Goal: Transaction & Acquisition: Subscribe to service/newsletter

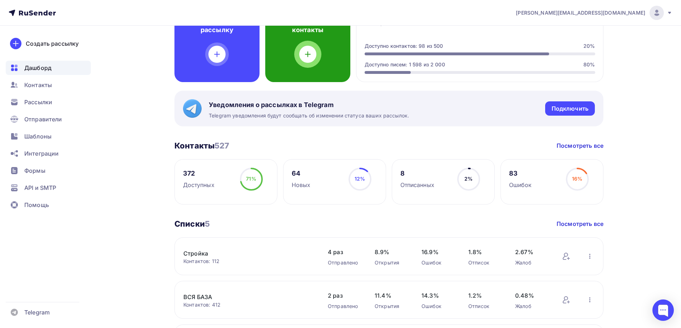
scroll to position [179, 0]
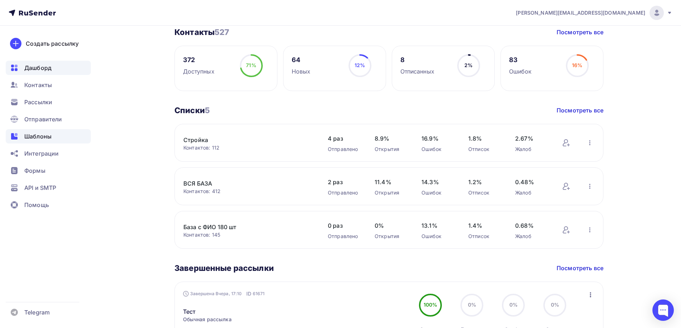
click at [38, 139] on span "Шаблоны" at bounding box center [37, 136] width 27 height 9
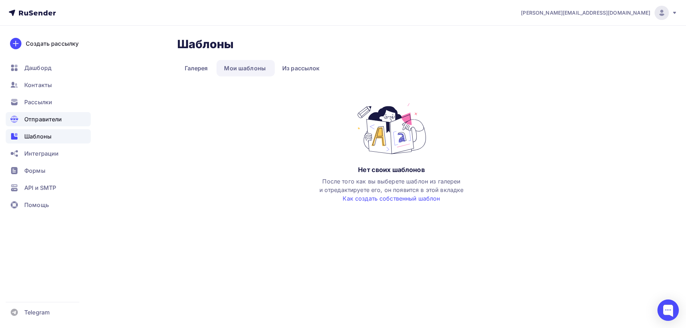
click at [39, 121] on span "Отправители" at bounding box center [43, 119] width 38 height 9
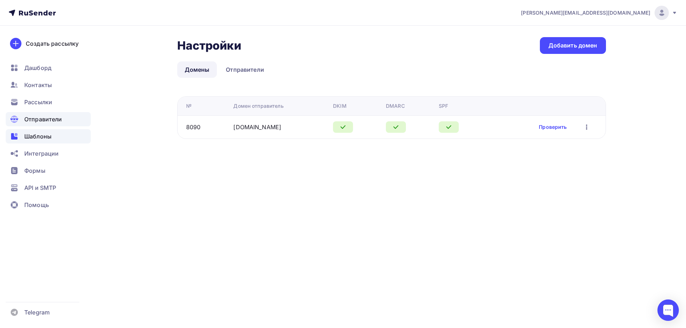
click at [39, 136] on span "Шаблоны" at bounding box center [37, 136] width 27 height 9
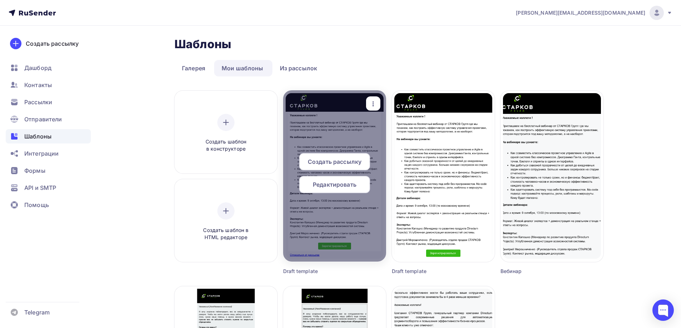
click at [343, 188] on span "Редактировать" at bounding box center [335, 184] width 44 height 9
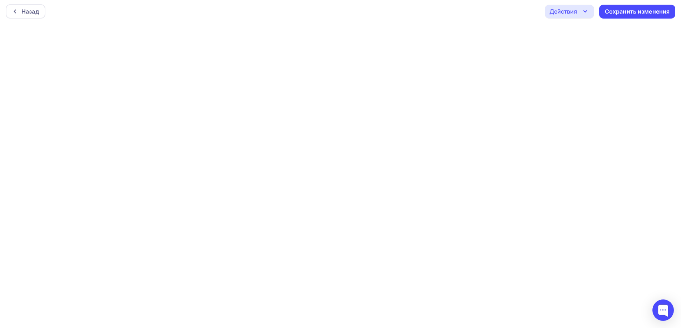
scroll to position [2, 0]
drag, startPoint x: 144, startPoint y: 22, endPoint x: 150, endPoint y: 21, distance: 6.1
click at [144, 22] on div "Назад Действия Отправить тестовое письмо Предпросмотр Выйти без сохранения Сохр…" at bounding box center [340, 11] width 681 height 26
click at [359, 38] on div "Назад Действия Отправить тестовое письмо Предпросмотр Выйти без сохранения Сохр…" at bounding box center [340, 162] width 681 height 328
click at [636, 4] on div "Сохранить изменения" at bounding box center [637, 11] width 76 height 14
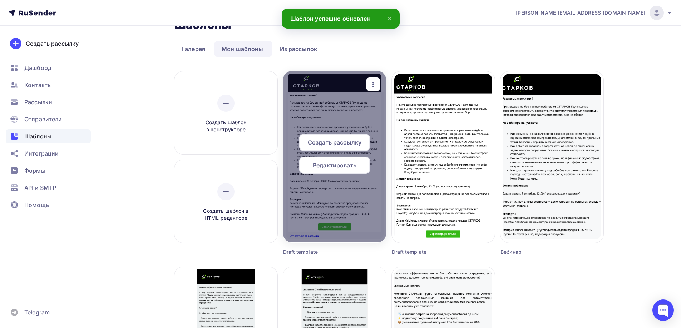
scroll to position [36, 0]
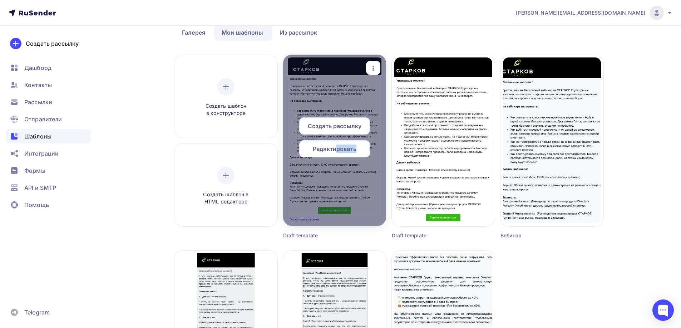
drag, startPoint x: 337, startPoint y: 148, endPoint x: 363, endPoint y: 62, distance: 90.0
click at [345, 58] on div "Создать рассылку Редактировать Переименовать Предпросмотр Копировать Удалить" at bounding box center [334, 141] width 98 height 166
click at [374, 69] on icon "button" at bounding box center [373, 68] width 9 height 9
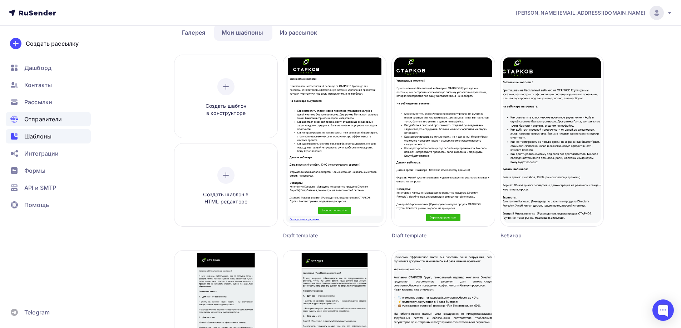
click at [48, 121] on span "Отправители" at bounding box center [43, 119] width 38 height 9
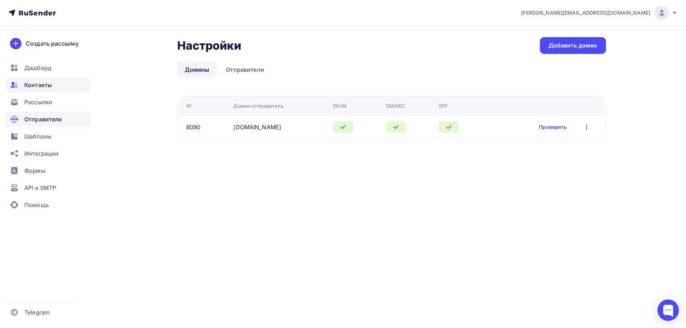
click at [35, 82] on span "Контакты" at bounding box center [38, 85] width 28 height 9
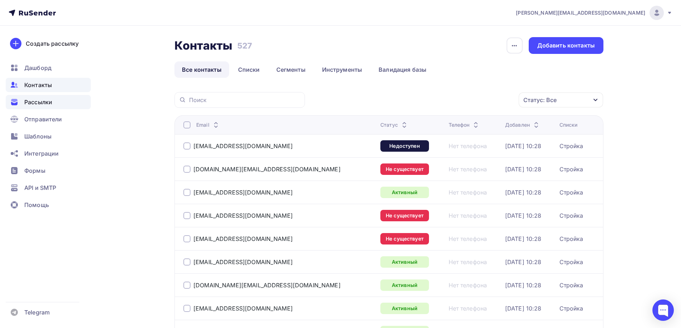
click at [41, 103] on span "Рассылки" at bounding box center [38, 102] width 28 height 9
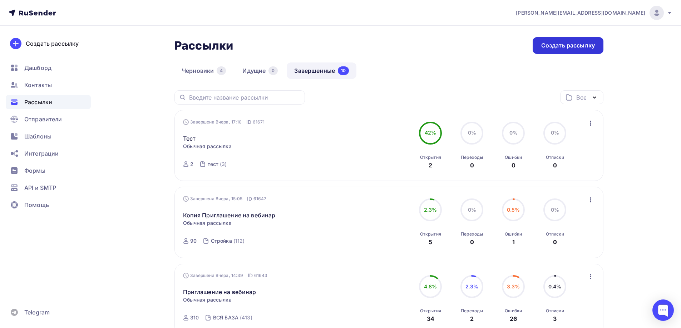
click at [561, 53] on div "Создать рассылку" at bounding box center [567, 45] width 71 height 17
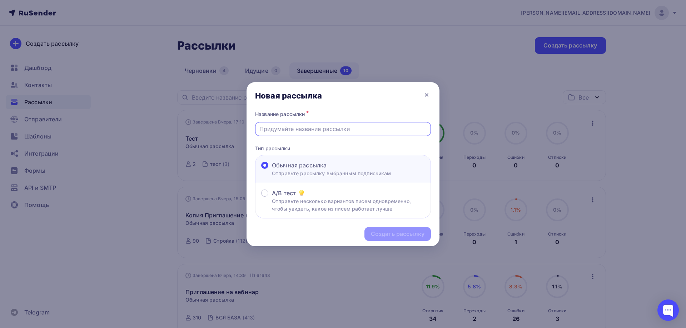
click at [302, 127] on input "text" at bounding box center [343, 129] width 168 height 9
type input "Тест"
click at [391, 228] on div "Создать рассылку" at bounding box center [397, 234] width 66 height 14
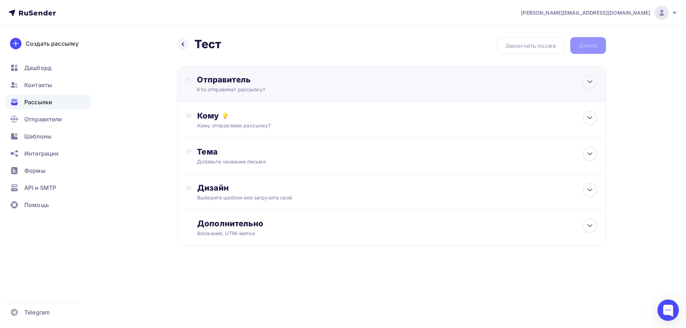
click at [234, 90] on div "Кто отправляет рассылку?" at bounding box center [266, 89] width 139 height 7
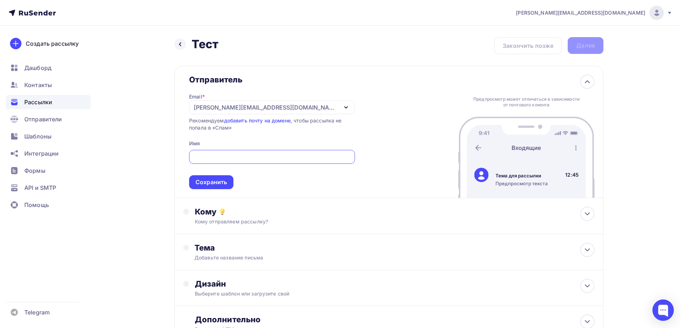
click at [218, 156] on input "text" at bounding box center [272, 157] width 158 height 9
click at [216, 156] on input "ntn" at bounding box center [272, 157] width 158 height 9
click at [215, 156] on input "ntn" at bounding box center [272, 157] width 158 height 9
click at [214, 156] on input "ntn" at bounding box center [272, 157] width 158 height 9
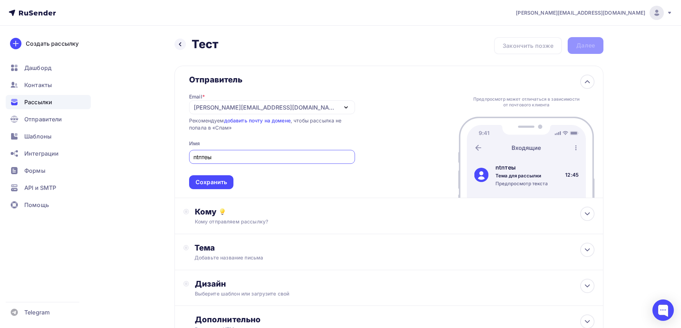
drag, startPoint x: 213, startPoint y: 156, endPoint x: 228, endPoint y: 158, distance: 14.8
click at [228, 158] on input "ntnтеы" at bounding box center [272, 157] width 158 height 9
click at [210, 157] on input "ntnтеы" at bounding box center [272, 157] width 158 height 9
click at [209, 158] on input "ntnтеы" at bounding box center [272, 157] width 158 height 9
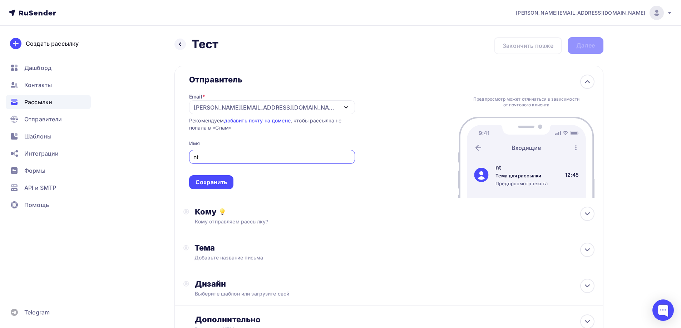
type input "nt"
click at [51, 11] on icon at bounding box center [32, 13] width 47 height 9
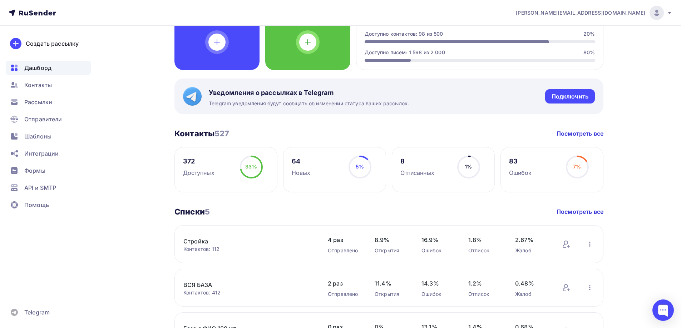
scroll to position [214, 0]
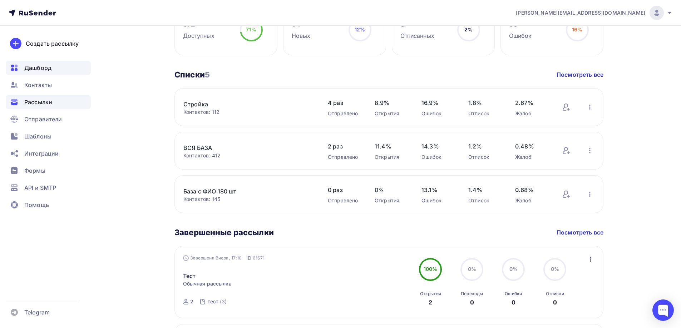
click at [32, 103] on span "Рассылки" at bounding box center [38, 102] width 28 height 9
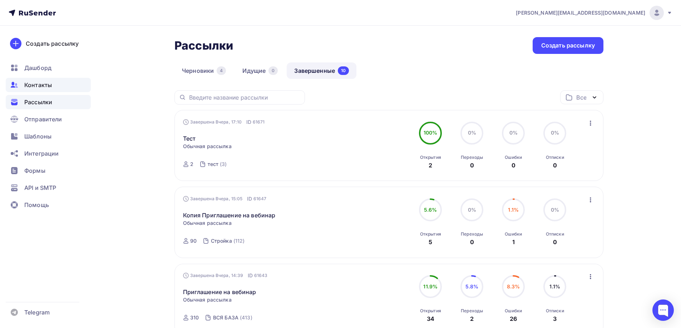
click at [33, 83] on span "Контакты" at bounding box center [38, 85] width 28 height 9
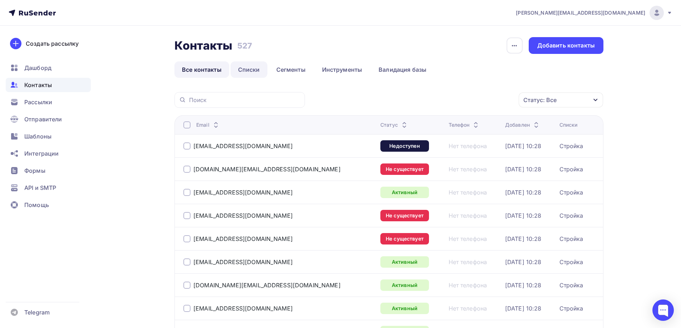
click at [255, 73] on link "Списки" at bounding box center [248, 69] width 37 height 16
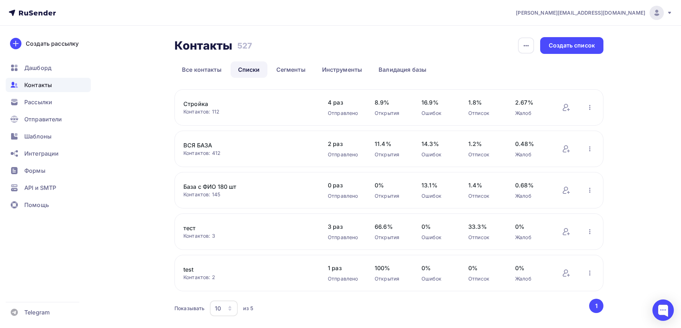
click at [185, 228] on link "тест" at bounding box center [243, 228] width 121 height 9
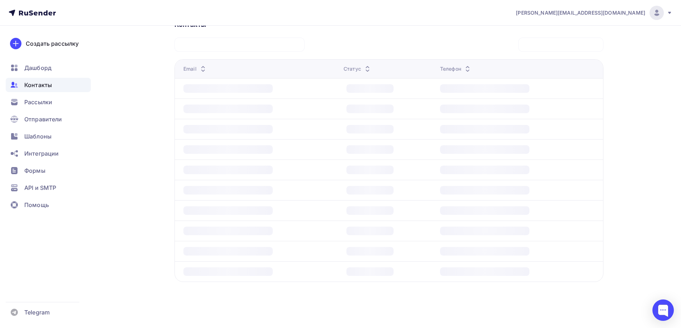
scroll to position [66, 0]
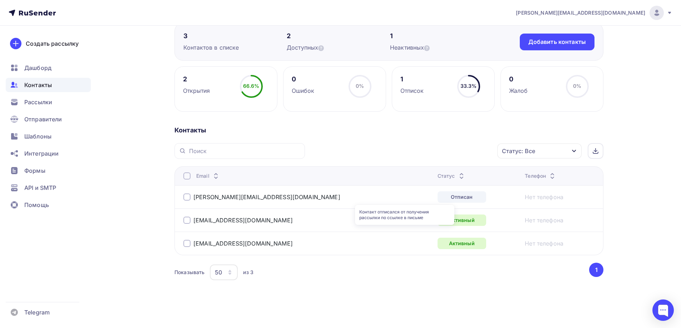
drag, startPoint x: 427, startPoint y: 200, endPoint x: 422, endPoint y: 198, distance: 5.8
click at [437, 200] on div "Отписан" at bounding box center [461, 197] width 49 height 11
click at [437, 199] on div "Отписан" at bounding box center [461, 197] width 49 height 11
click at [437, 198] on div "Отписан" at bounding box center [461, 197] width 49 height 11
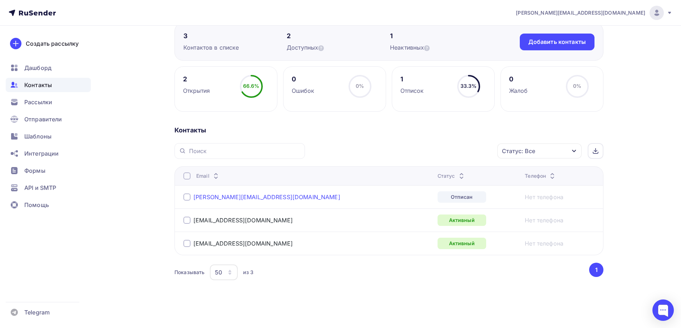
click at [222, 194] on link "[PERSON_NAME][EMAIL_ADDRESS][DOMAIN_NAME]" at bounding box center [266, 197] width 147 height 7
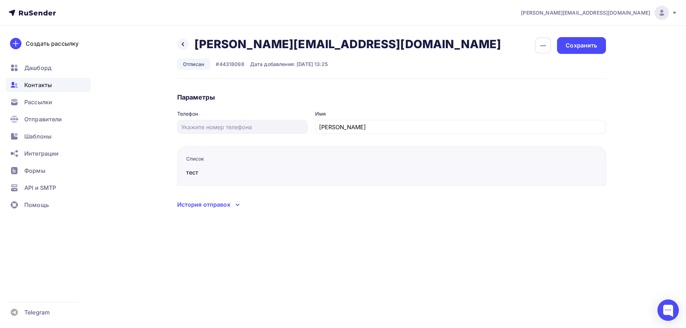
click at [207, 203] on div "История отправок" at bounding box center [203, 204] width 53 height 9
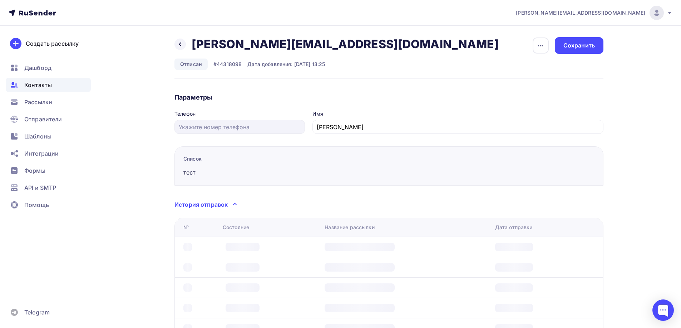
click at [207, 203] on div "История отправок" at bounding box center [200, 204] width 53 height 9
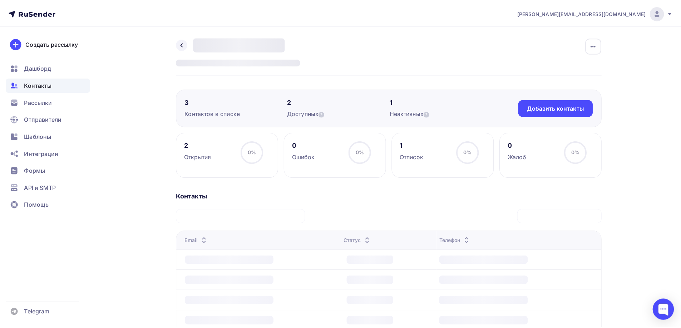
scroll to position [66, 0]
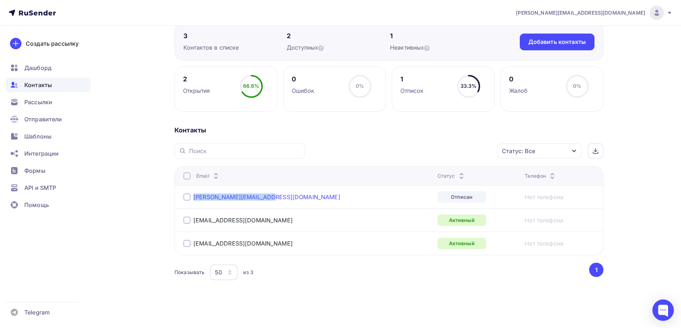
drag, startPoint x: 250, startPoint y: 196, endPoint x: 194, endPoint y: 196, distance: 55.7
click at [194, 196] on div "[PERSON_NAME][EMAIL_ADDRESS][DOMAIN_NAME]" at bounding box center [272, 197] width 179 height 11
copy link "[PERSON_NAME][EMAIL_ADDRESS][DOMAIN_NAME]"
click at [545, 49] on div "Добавить контакты" at bounding box center [556, 42] width 75 height 17
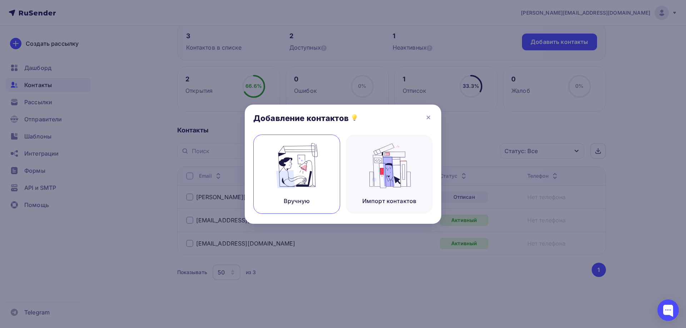
click at [326, 176] on div "Вручную" at bounding box center [296, 174] width 87 height 79
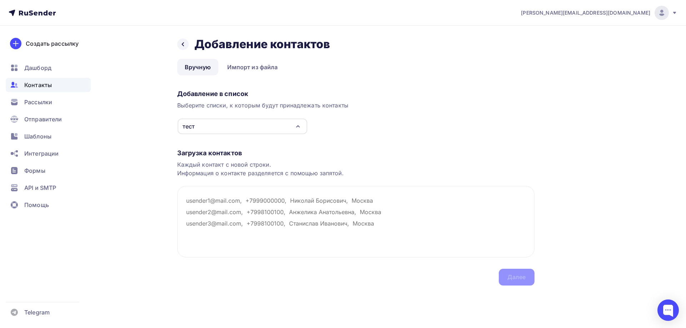
click at [232, 131] on div "тест" at bounding box center [243, 127] width 130 height 16
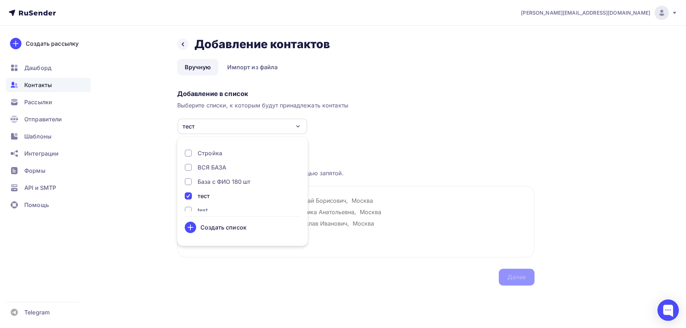
click at [236, 128] on div "тест" at bounding box center [243, 127] width 130 height 16
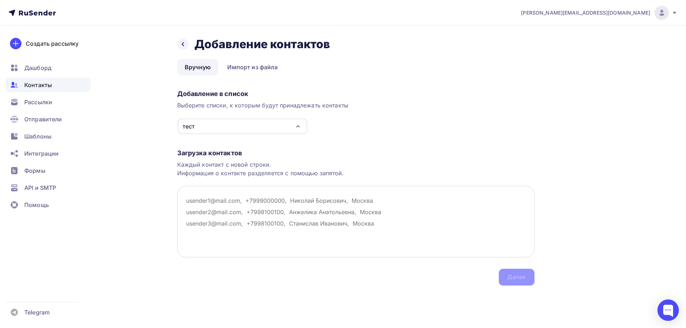
drag, startPoint x: 395, startPoint y: 200, endPoint x: 403, endPoint y: 199, distance: 8.4
click at [395, 200] on textarea at bounding box center [355, 221] width 357 height 71
click at [413, 199] on textarea at bounding box center [355, 221] width 357 height 71
paste textarea "[PERSON_NAME][EMAIL_ADDRESS][DOMAIN_NAME]"
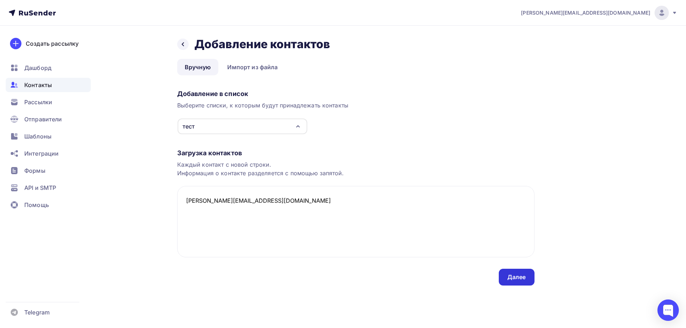
type textarea "[PERSON_NAME][EMAIL_ADDRESS][DOMAIN_NAME]"
click at [517, 278] on div "Далее" at bounding box center [516, 277] width 19 height 8
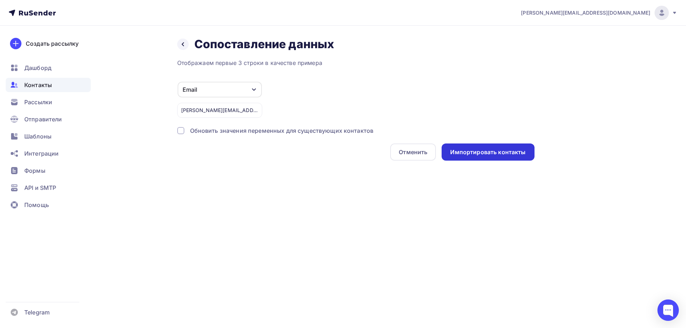
click at [504, 152] on div "Импортировать контакты" at bounding box center [487, 152] width 75 height 8
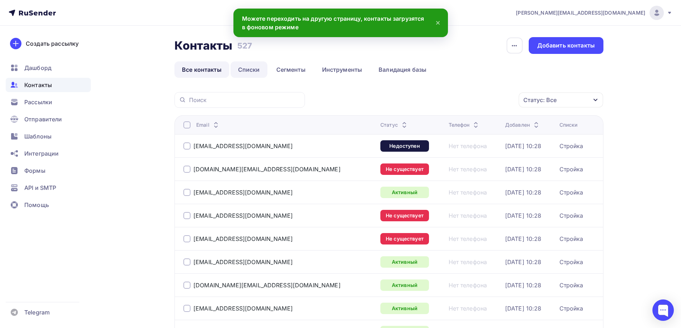
click at [241, 71] on link "Списки" at bounding box center [248, 69] width 37 height 16
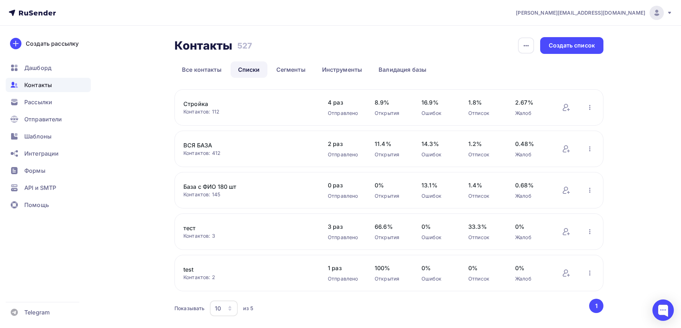
click at [228, 212] on div "Стройка Контактов: 112 Добавить контакты Переименовать список Скачать список От…" at bounding box center [388, 203] width 429 height 229
click at [187, 232] on link "тест" at bounding box center [243, 228] width 121 height 9
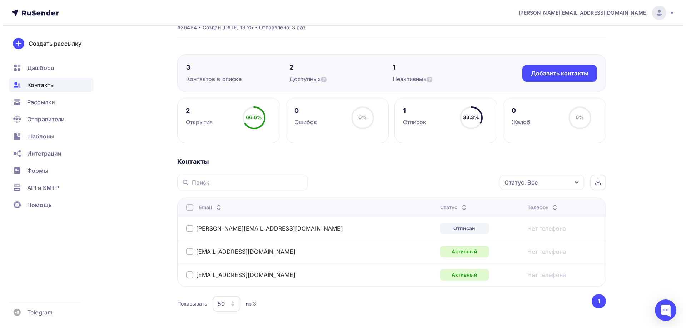
scroll to position [36, 0]
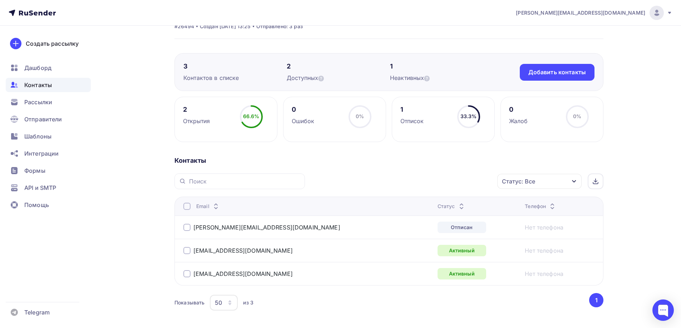
click at [188, 227] on div at bounding box center [186, 227] width 7 height 7
click at [189, 248] on div at bounding box center [186, 250] width 7 height 7
click at [565, 180] on div "Статус: Все" at bounding box center [539, 181] width 84 height 15
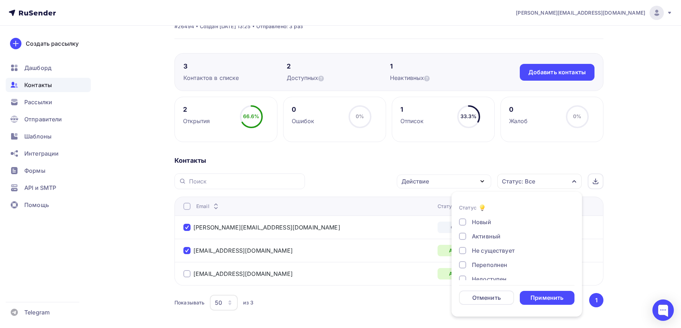
click at [565, 180] on div "Статус: Все" at bounding box center [539, 181] width 84 height 15
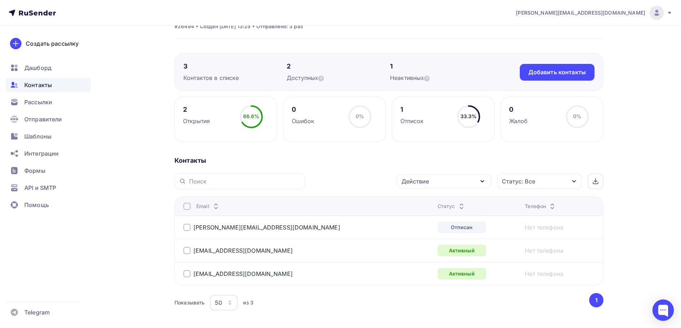
click at [422, 178] on div "Действие" at bounding box center [415, 181] width 28 height 9
click at [271, 216] on td "[PERSON_NAME][EMAIL_ADDRESS][DOMAIN_NAME]" at bounding box center [304, 227] width 260 height 23
click at [188, 230] on div "[PERSON_NAME][EMAIL_ADDRESS][DOMAIN_NAME]" at bounding box center [272, 227] width 179 height 11
click at [189, 229] on div at bounding box center [186, 227] width 7 height 7
click at [188, 250] on div at bounding box center [186, 250] width 7 height 7
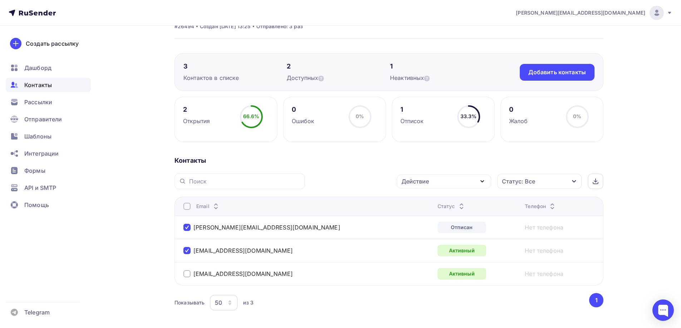
click at [457, 182] on div "Действие" at bounding box center [444, 182] width 94 height 14
click at [436, 232] on div "Удалить" at bounding box center [443, 231] width 77 height 9
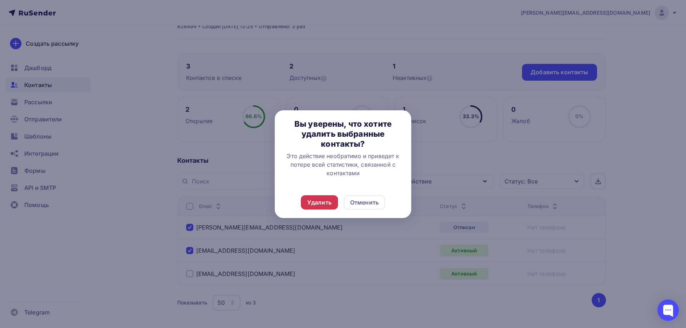
click at [336, 206] on div "Удалить" at bounding box center [319, 202] width 37 height 14
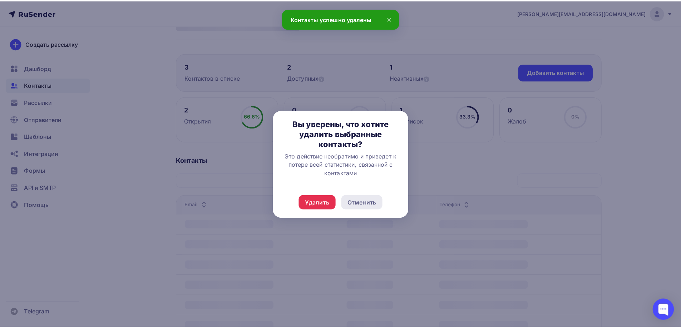
scroll to position [20, 0]
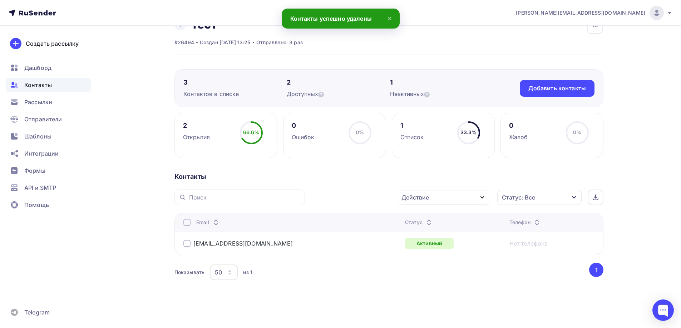
click at [466, 282] on div "Показывать 50 10 20 50 100 из 1 ‹ 1 ›" at bounding box center [388, 272] width 429 height 19
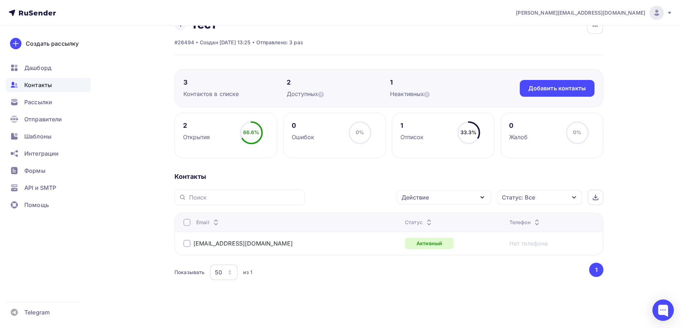
drag, startPoint x: 495, startPoint y: 275, endPoint x: 495, endPoint y: 270, distance: 5.4
click at [494, 272] on div "Показывать 50 10 20 50 100 из 1" at bounding box center [380, 272] width 413 height 16
drag, startPoint x: 576, startPoint y: 78, endPoint x: 574, endPoint y: 81, distance: 4.2
click at [575, 78] on div "3 Контактов в списке 2 Доступных 1 Неактивных Добавить контакты Добавить контак…" at bounding box center [388, 88] width 429 height 38
click at [571, 85] on div "Добавить контакты" at bounding box center [557, 88] width 58 height 8
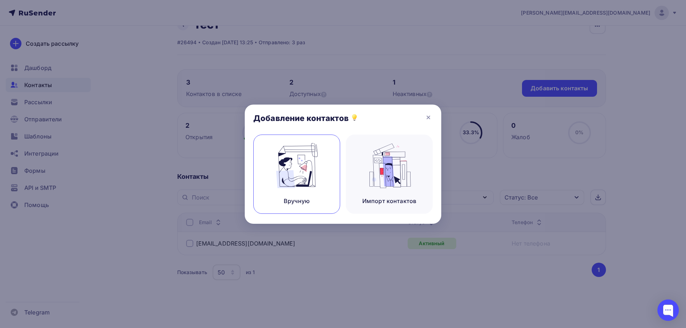
click at [282, 172] on img at bounding box center [297, 165] width 48 height 45
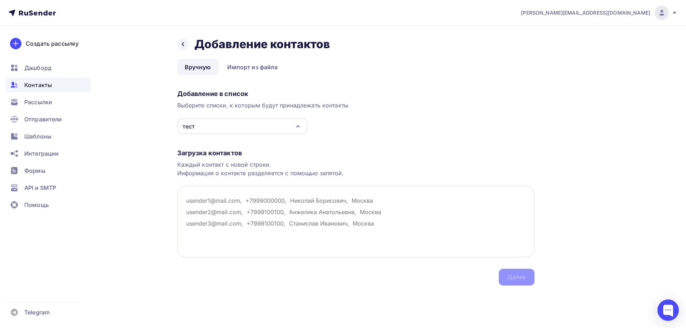
click at [279, 205] on textarea at bounding box center [355, 221] width 357 height 71
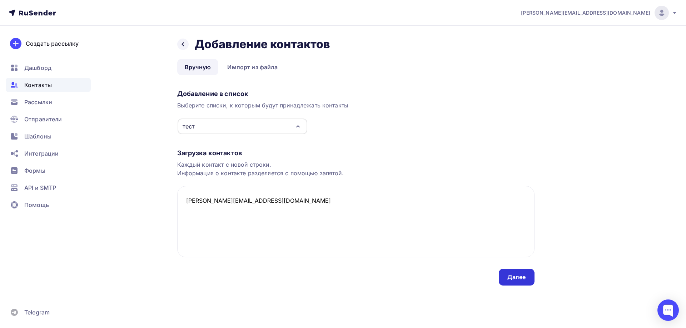
type textarea "[PERSON_NAME][EMAIL_ADDRESS][DOMAIN_NAME]"
click at [508, 278] on div "Далее" at bounding box center [516, 277] width 19 height 8
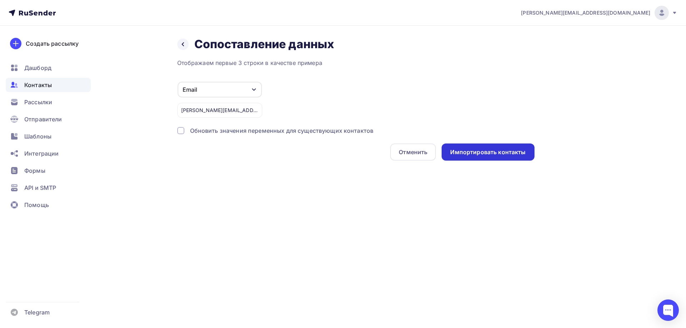
drag, startPoint x: 511, startPoint y: 144, endPoint x: 511, endPoint y: 153, distance: 9.7
click at [511, 153] on div "Импортировать контакты" at bounding box center [488, 152] width 93 height 17
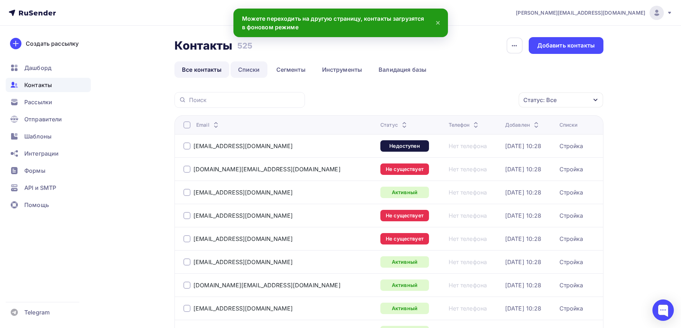
click at [248, 72] on link "Списки" at bounding box center [248, 69] width 37 height 16
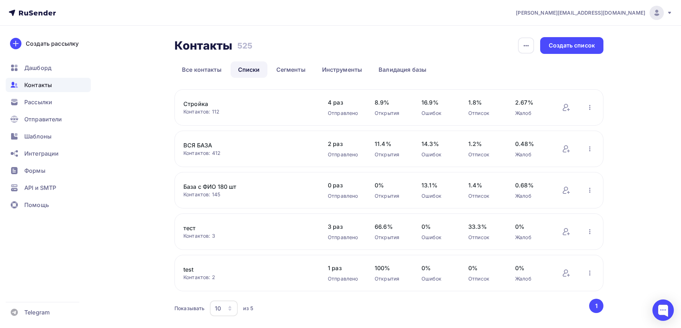
click at [192, 229] on link "тест" at bounding box center [243, 228] width 121 height 9
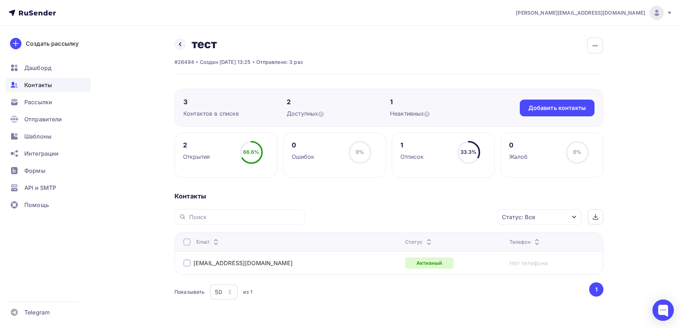
click at [420, 158] on div "Отписок" at bounding box center [412, 157] width 24 height 9
click at [401, 144] on div "1" at bounding box center [412, 145] width 24 height 9
click at [456, 148] on div "33.3% 33.3%" at bounding box center [469, 155] width 36 height 29
click at [470, 149] on div "33.3%" at bounding box center [468, 152] width 16 height 7
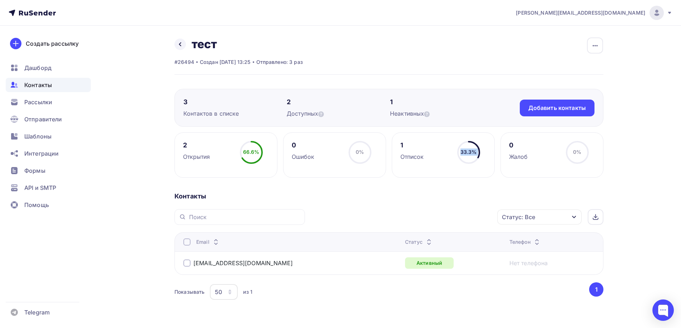
click at [469, 149] on span "33.3%" at bounding box center [468, 152] width 16 height 6
drag, startPoint x: 369, startPoint y: 245, endPoint x: 366, endPoint y: 243, distance: 4.0
click at [402, 243] on th "Статус" at bounding box center [454, 242] width 104 height 19
click at [24, 105] on div "Рассылки" at bounding box center [48, 102] width 85 height 14
click at [29, 102] on span "Рассылки" at bounding box center [38, 102] width 28 height 9
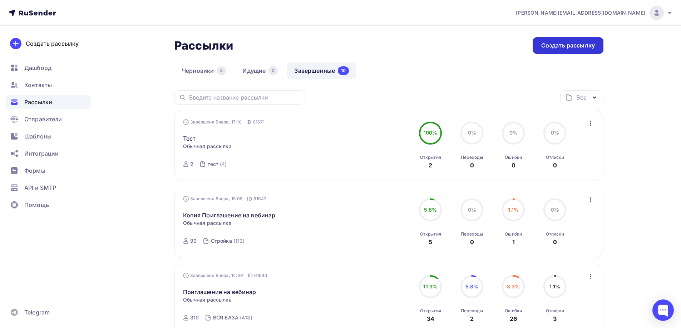
click at [547, 44] on div "Создать рассылку" at bounding box center [568, 45] width 54 height 8
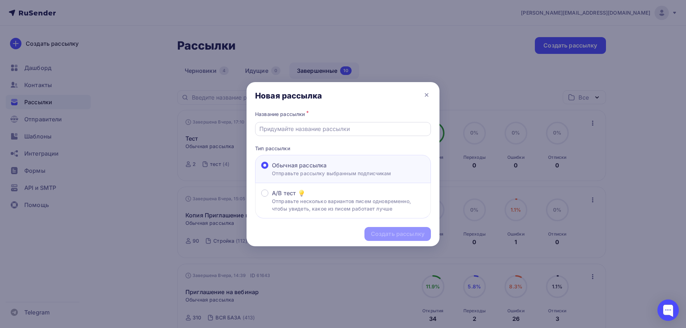
click at [308, 131] on div at bounding box center [343, 129] width 176 height 14
click at [308, 130] on input "text" at bounding box center [343, 129] width 168 height 9
click at [300, 130] on input "Тест" at bounding box center [343, 129] width 168 height 9
type input "Тест2"
click at [416, 234] on div "Создать рассылку" at bounding box center [398, 234] width 54 height 8
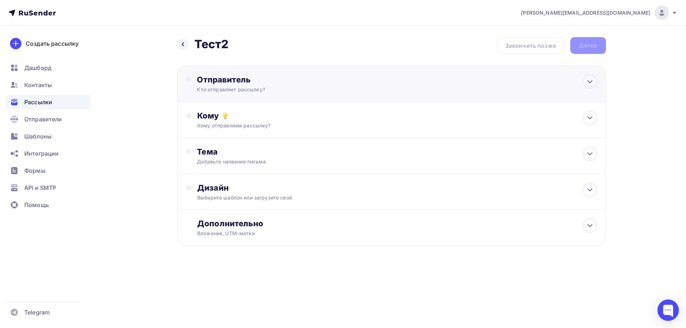
click at [256, 89] on div "Кто отправляет рассылку?" at bounding box center [266, 89] width 139 height 7
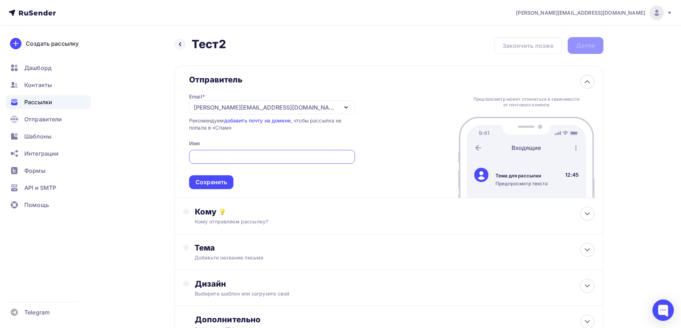
click at [229, 147] on span "Сохранить" at bounding box center [272, 168] width 166 height 42
drag, startPoint x: 228, startPoint y: 156, endPoint x: 265, endPoint y: 107, distance: 61.9
click at [235, 151] on div at bounding box center [272, 157] width 166 height 14
click at [265, 104] on div "[PERSON_NAME][EMAIL_ADDRESS][DOMAIN_NAME]" at bounding box center [266, 107] width 144 height 9
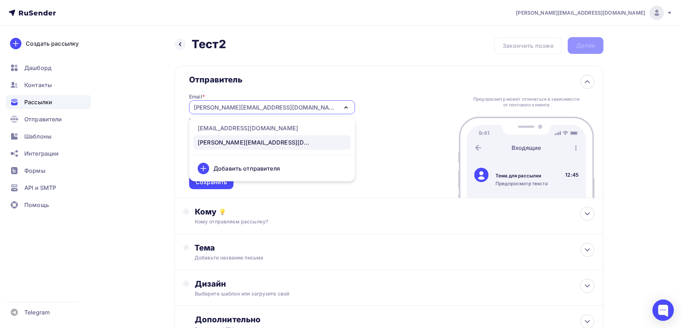
drag, startPoint x: 265, startPoint y: 104, endPoint x: 270, endPoint y: 100, distance: 5.8
click at [266, 104] on div "[PERSON_NAME][EMAIL_ADDRESS][DOMAIN_NAME]" at bounding box center [266, 107] width 144 height 9
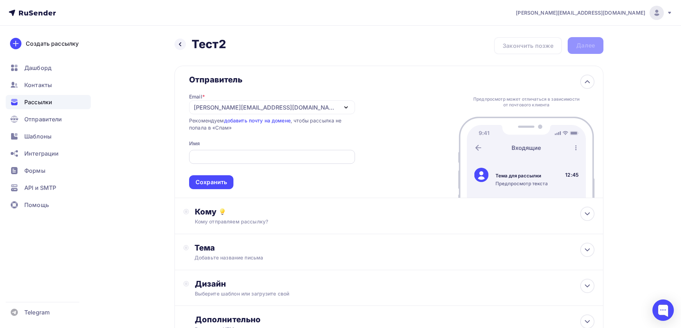
click at [220, 153] on input "text" at bounding box center [272, 157] width 158 height 9
click at [287, 105] on div "[PERSON_NAME][EMAIL_ADDRESS][DOMAIN_NAME]" at bounding box center [272, 107] width 166 height 14
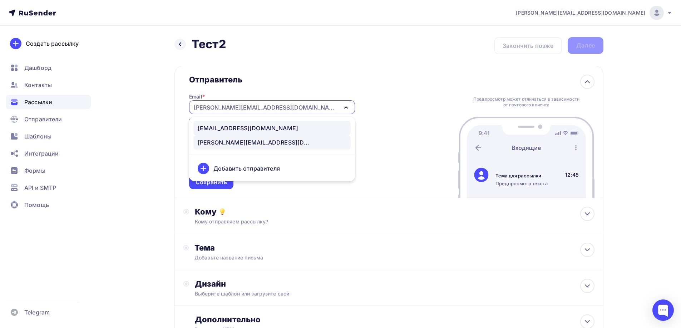
click at [270, 124] on link "[EMAIL_ADDRESS][DOMAIN_NAME]" at bounding box center [271, 128] width 157 height 14
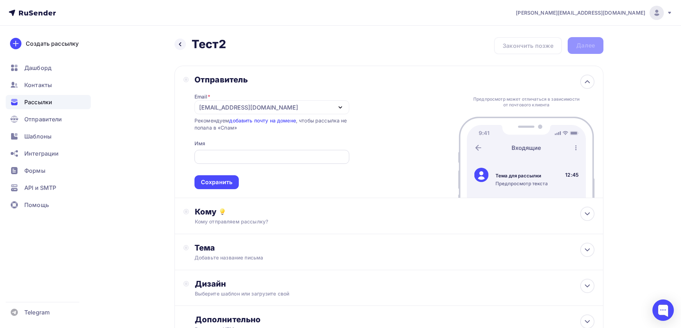
click at [229, 158] on input "text" at bounding box center [271, 157] width 146 height 9
click at [229, 156] on input "text" at bounding box center [271, 157] width 146 height 9
type input "11111"
click at [225, 183] on div "Сохранить" at bounding box center [216, 182] width 31 height 8
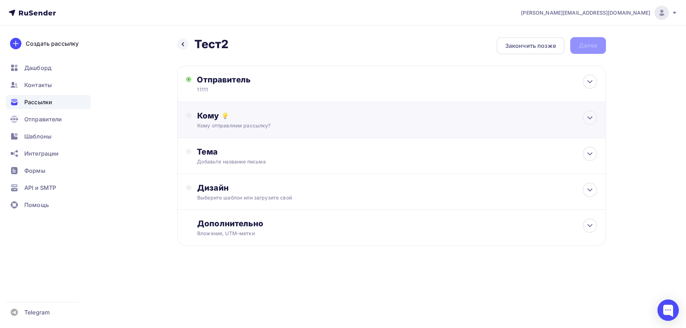
click at [237, 130] on div "Кому Кому отправляем рассылку? Списки получателей Выберите список Все списки id…" at bounding box center [391, 120] width 429 height 36
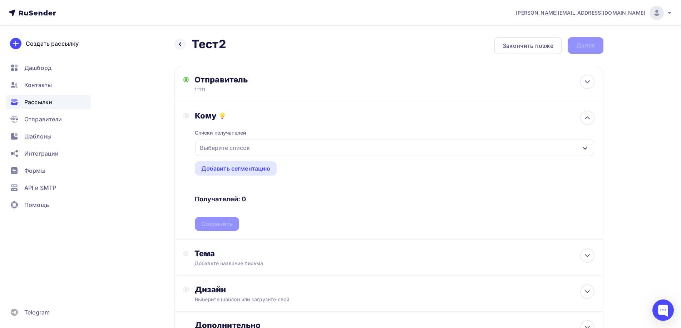
click at [228, 152] on div "Выберите список" at bounding box center [225, 147] width 56 height 13
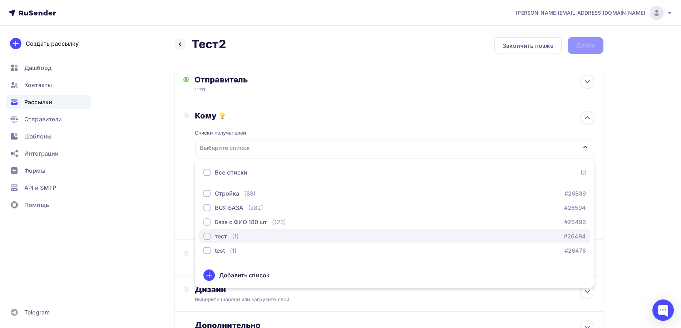
click at [225, 237] on div "тест" at bounding box center [221, 236] width 12 height 9
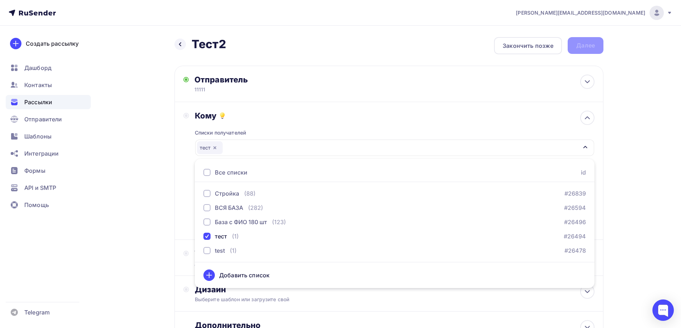
click at [156, 218] on div "Назад Тест2 Тест2 Закончить позже Далее Отправитель 11111 Email * [EMAIL_ADDRES…" at bounding box center [341, 210] width 586 height 368
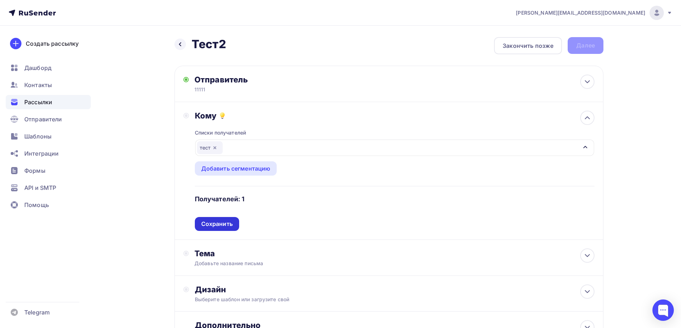
click at [221, 225] on div "Сохранить" at bounding box center [216, 224] width 31 height 8
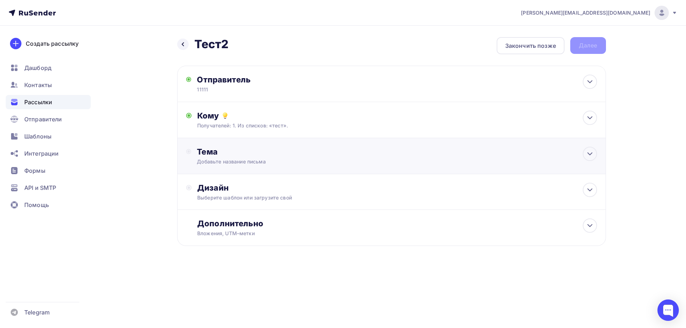
click at [227, 152] on div "Тема" at bounding box center [267, 152] width 141 height 10
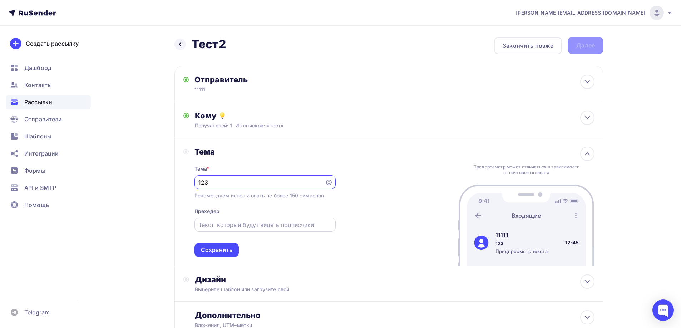
type input "123"
click at [228, 228] on input "text" at bounding box center [264, 225] width 133 height 9
type input "123"
click at [210, 250] on div "Сохранить" at bounding box center [216, 250] width 31 height 8
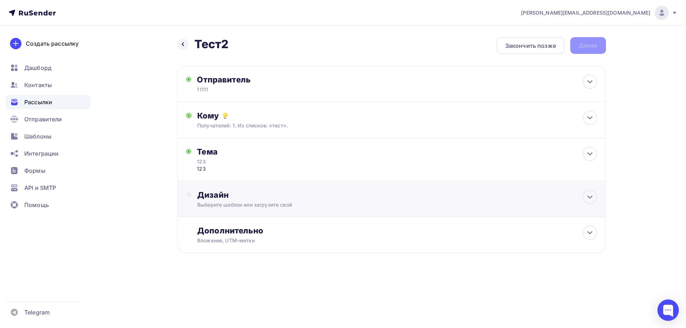
click at [245, 200] on div "Дизайн" at bounding box center [396, 195] width 399 height 10
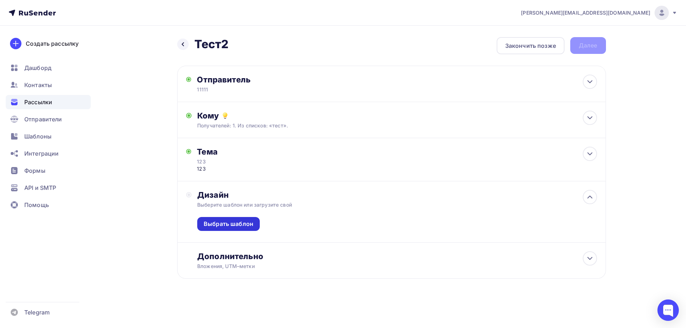
click at [213, 220] on div "Выбрать шаблон" at bounding box center [228, 224] width 63 height 14
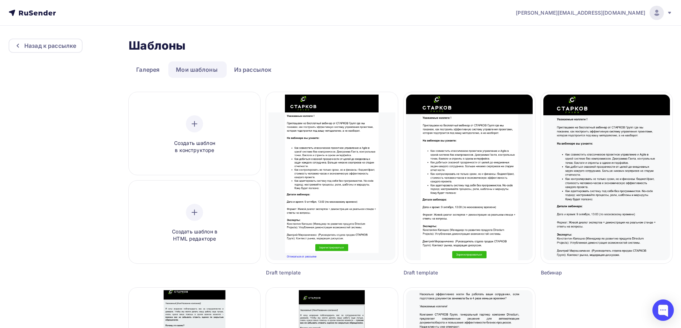
drag, startPoint x: 256, startPoint y: 174, endPoint x: 262, endPoint y: 174, distance: 5.4
click at [257, 174] on div "Создать шаблон в конструкторе" at bounding box center [194, 136] width 131 height 89
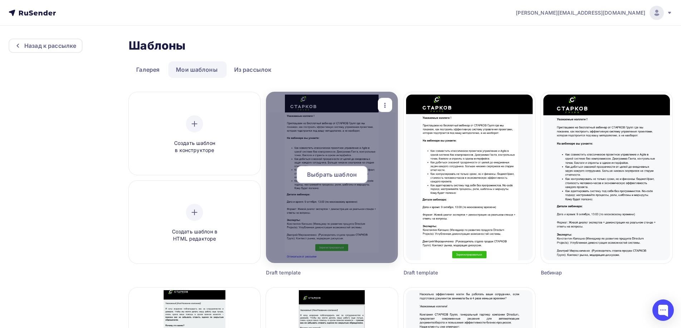
click at [327, 174] on span "Выбрать шаблон" at bounding box center [332, 174] width 50 height 9
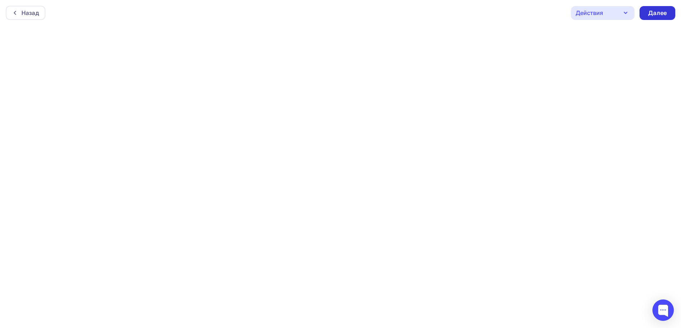
click at [663, 16] on div "Далее" at bounding box center [657, 13] width 19 height 8
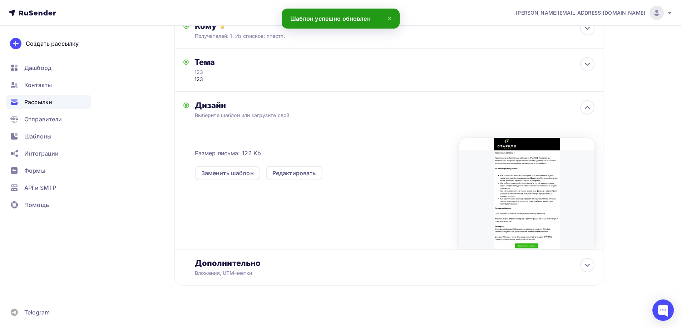
scroll to position [93, 0]
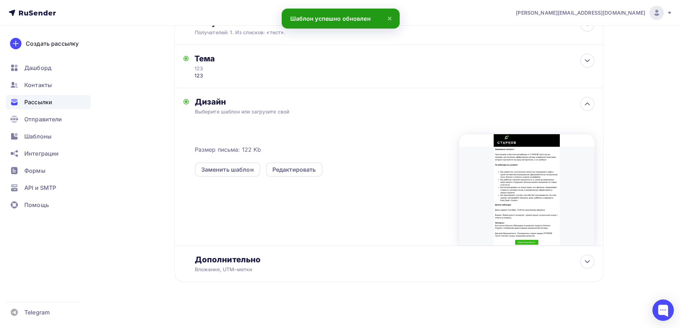
click at [560, 149] on div at bounding box center [526, 189] width 135 height 111
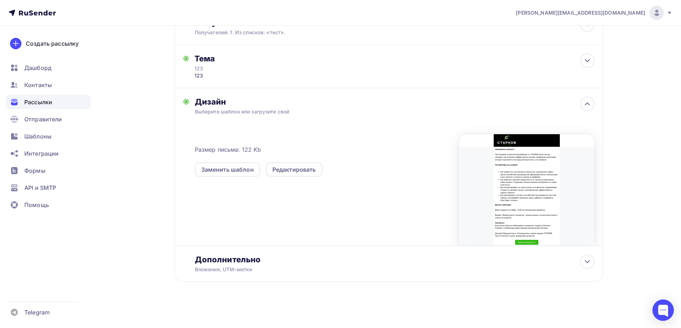
click at [470, 152] on div at bounding box center [526, 189] width 135 height 111
click at [290, 166] on div "Редактировать" at bounding box center [294, 169] width 44 height 9
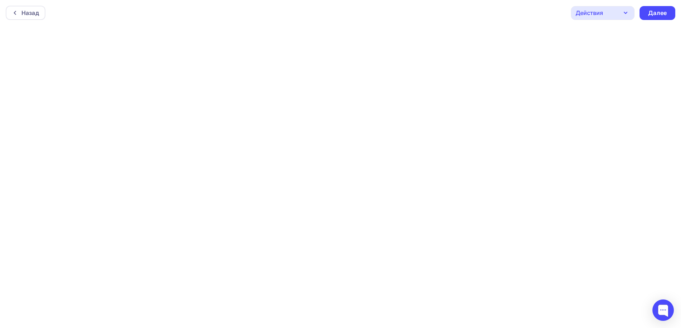
click at [262, 23] on div "Назад Действия Отправить тестовое письмо Предпросмотр Сохранить в Мои шаблоны В…" at bounding box center [340, 13] width 681 height 26
click at [648, 14] on div "Далее" at bounding box center [657, 13] width 19 height 8
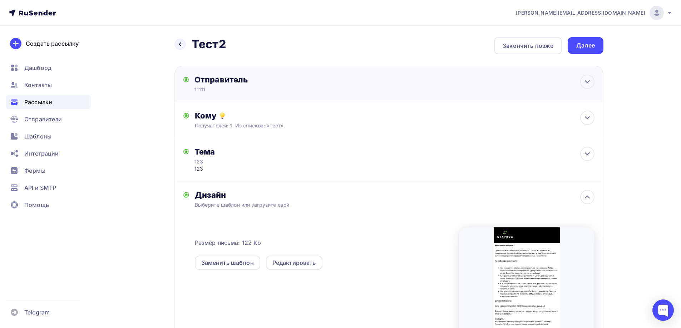
drag, startPoint x: 657, startPoint y: 124, endPoint x: 491, endPoint y: 99, distance: 168.4
click at [651, 124] on div "[PERSON_NAME][EMAIL_ADDRESS][DOMAIN_NAME] Аккаунт Тарифы Выйти Создать рассылку…" at bounding box center [340, 211] width 681 height 422
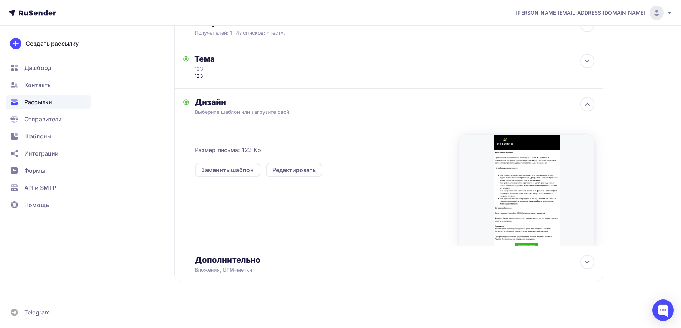
scroll to position [93, 0]
click at [281, 256] on div "Дополнительно" at bounding box center [394, 260] width 399 height 10
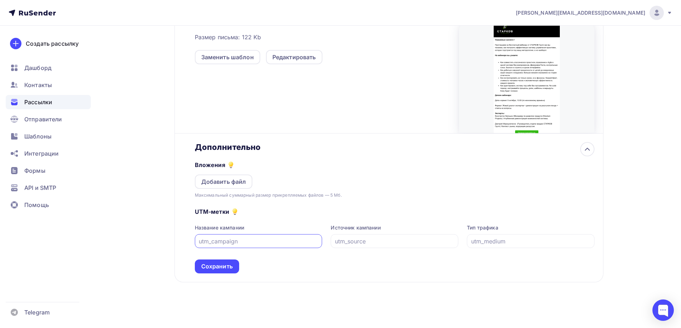
scroll to position [206, 0]
click at [222, 268] on div "Сохранить" at bounding box center [216, 266] width 31 height 8
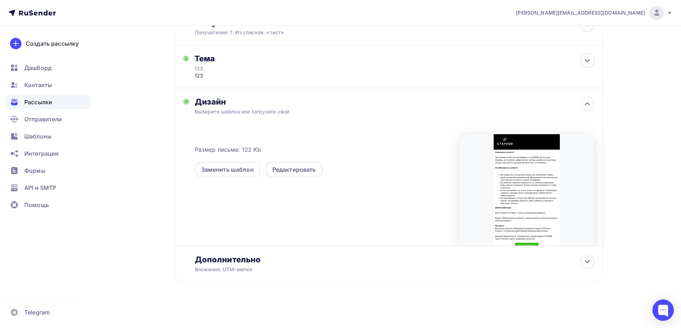
scroll to position [0, 0]
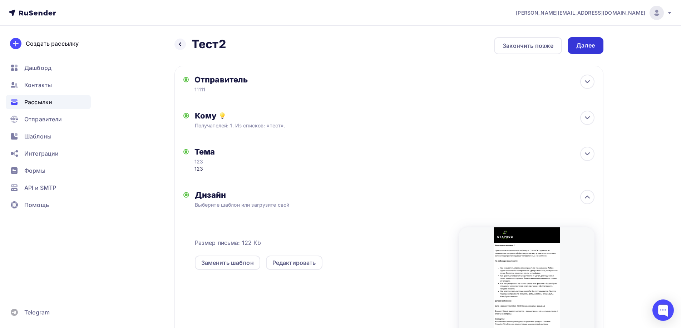
click at [598, 44] on div "Далее" at bounding box center [585, 45] width 36 height 17
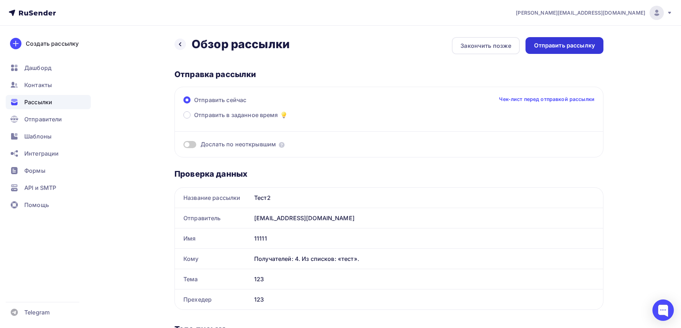
click at [554, 48] on div "Отправить рассылку" at bounding box center [564, 45] width 61 height 8
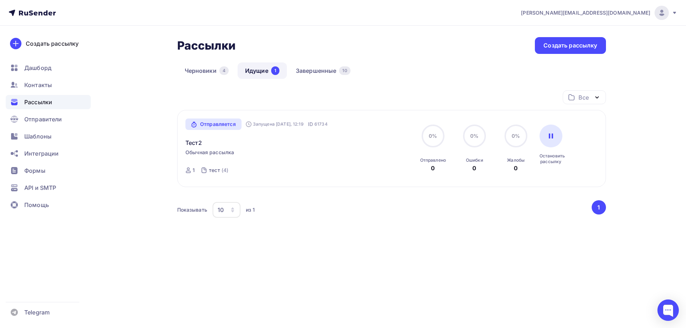
click at [669, 126] on div "[PERSON_NAME][EMAIL_ADDRESS][DOMAIN_NAME] Аккаунт Тарифы Выйти Создать рассылку…" at bounding box center [343, 145] width 686 height 291
